Goal: Communication & Community: Connect with others

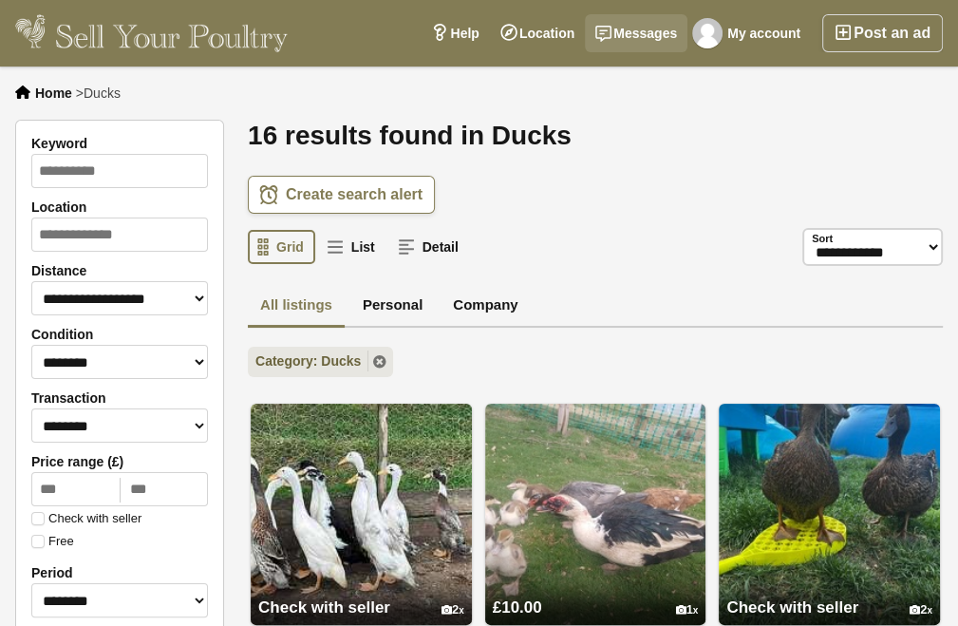
click at [652, 33] on link "Messages" at bounding box center [636, 33] width 103 height 38
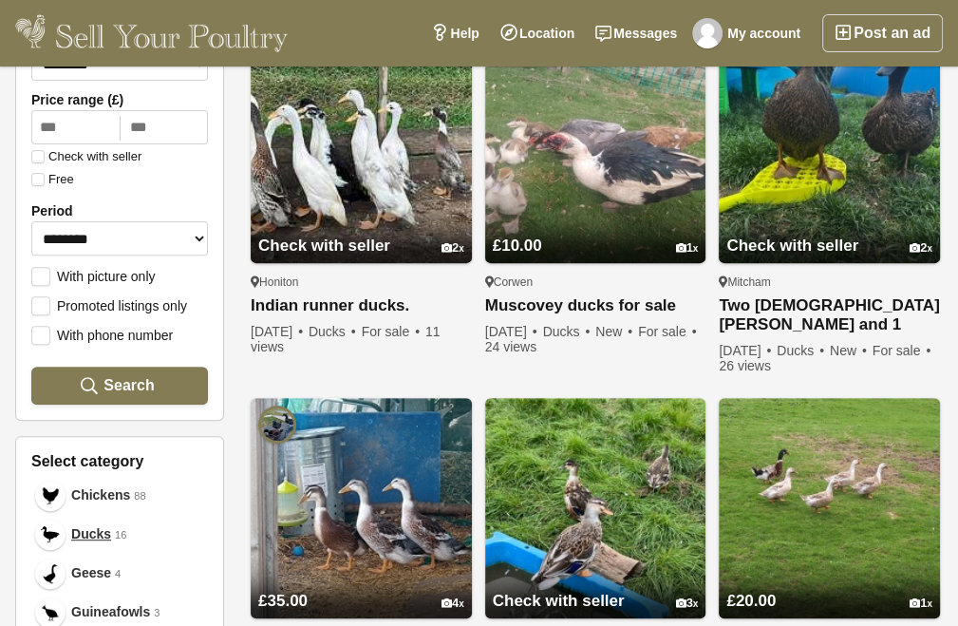
scroll to position [482, 0]
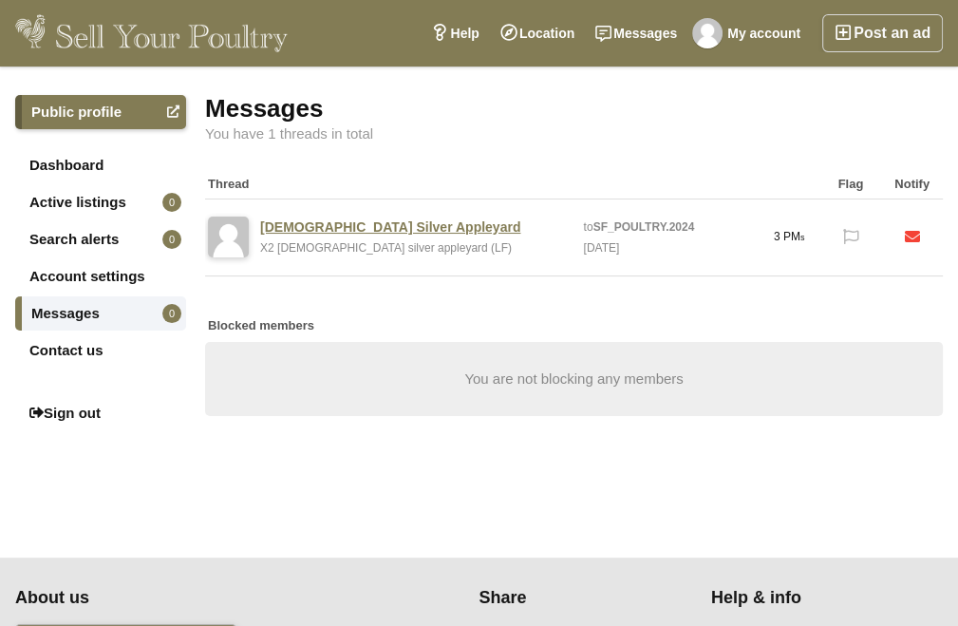
click at [343, 228] on link "[DEMOGRAPHIC_DATA] Silver Appleyard" at bounding box center [390, 226] width 260 height 17
